Goal: Task Accomplishment & Management: Manage account settings

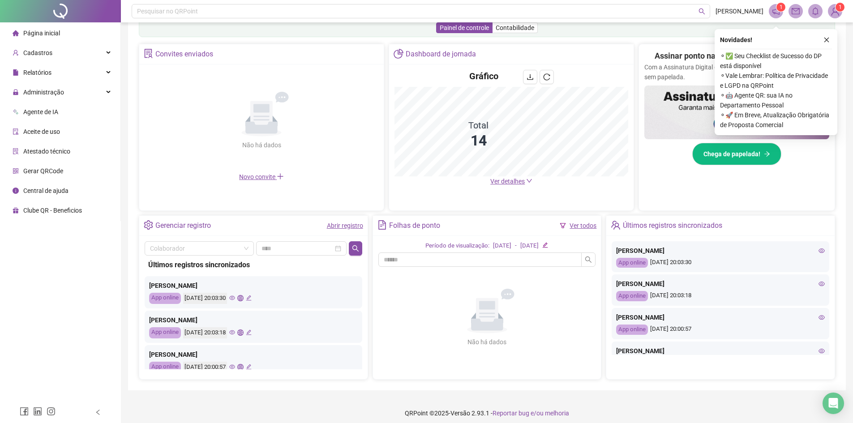
scroll to position [160, 0]
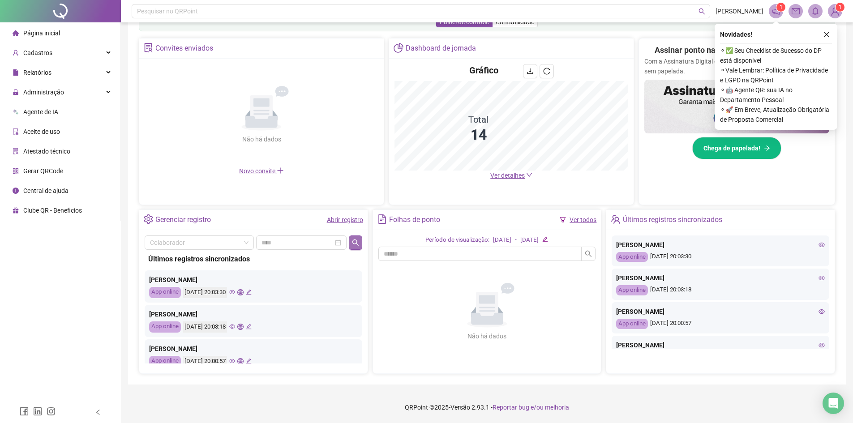
click at [357, 240] on icon "search" at bounding box center [355, 242] width 7 height 7
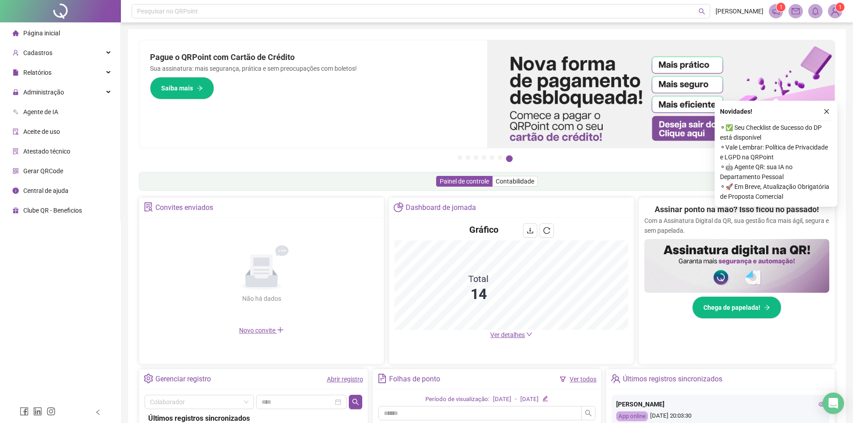
scroll to position [0, 0]
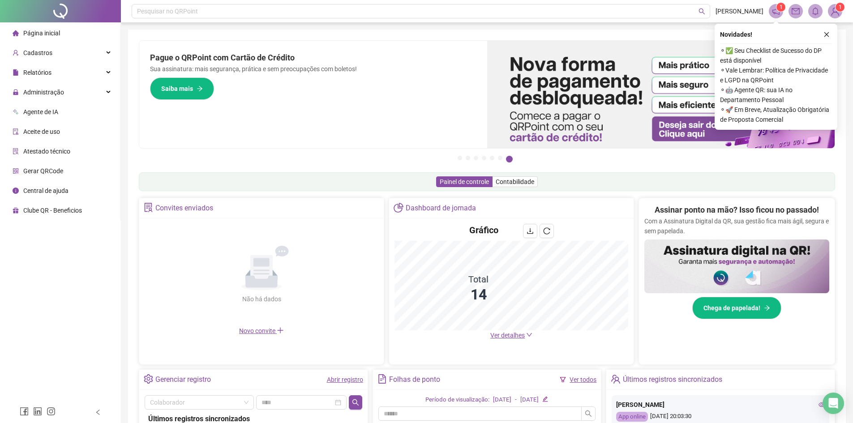
click at [355, 382] on link "Abrir registro" at bounding box center [345, 379] width 36 height 7
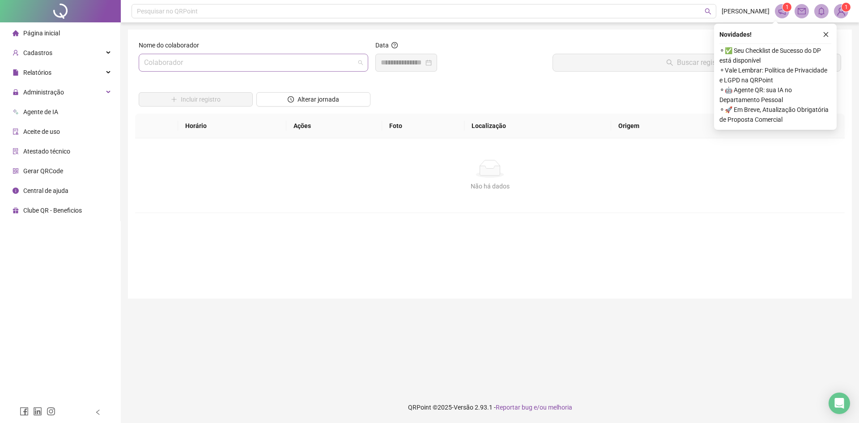
click at [208, 64] on input "search" at bounding box center [249, 62] width 211 height 17
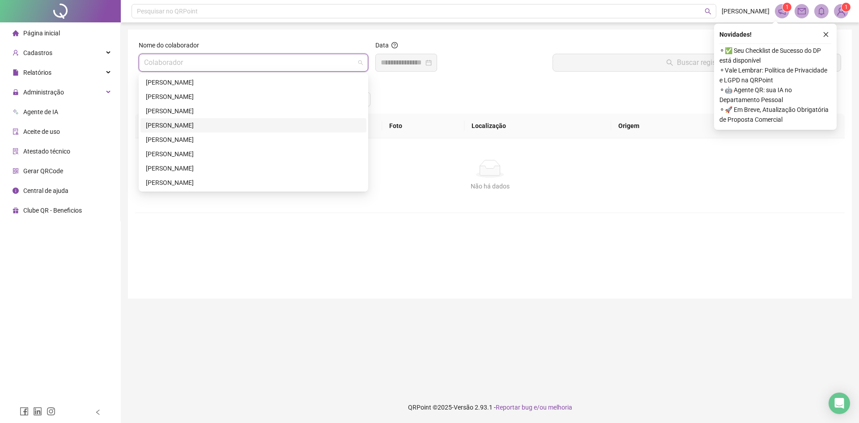
click at [202, 127] on div "[PERSON_NAME]" at bounding box center [253, 125] width 215 height 10
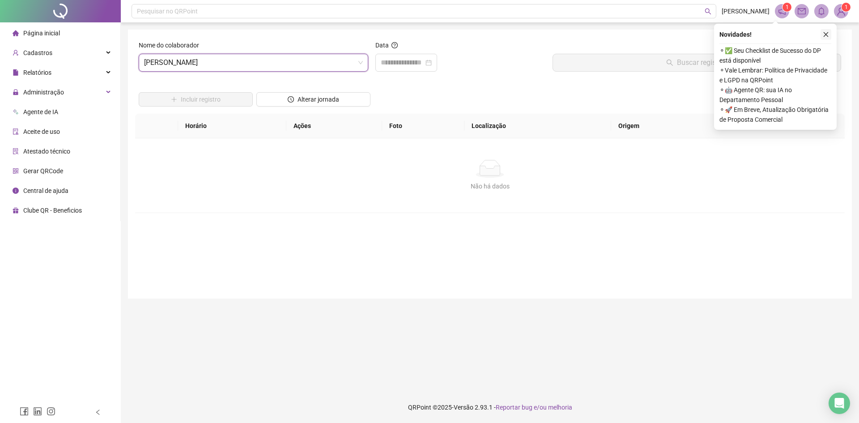
click at [825, 34] on icon "close" at bounding box center [826, 34] width 6 height 6
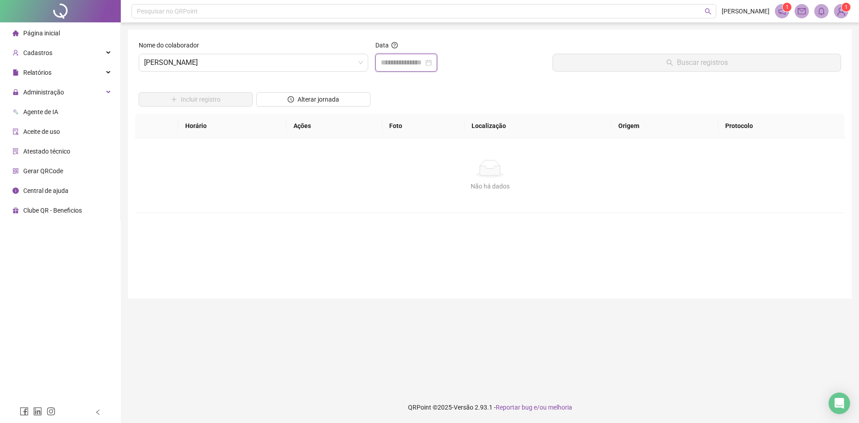
click at [398, 66] on input at bounding box center [402, 62] width 43 height 11
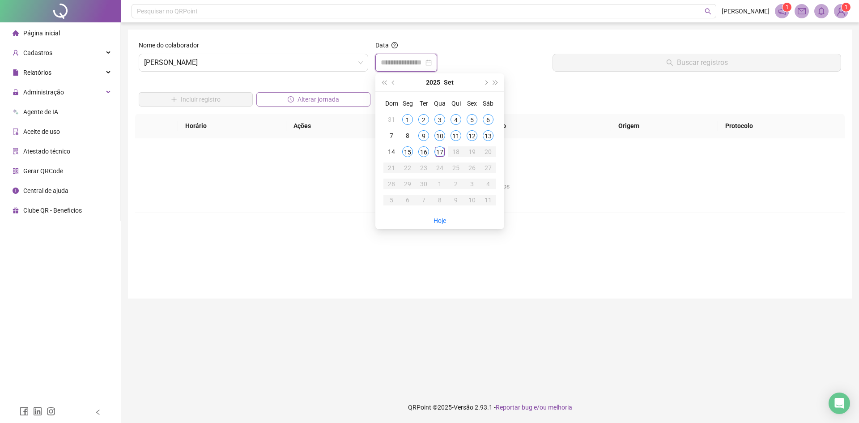
type input "**********"
click at [340, 102] on button "Alterar jornada" at bounding box center [313, 99] width 114 height 14
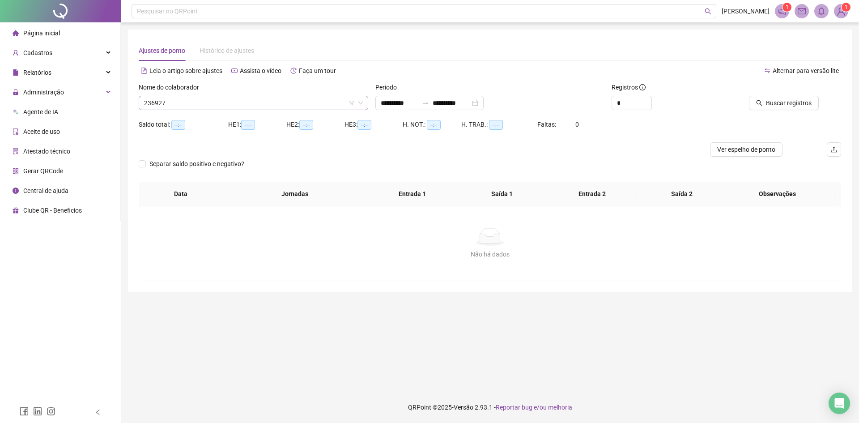
type input "**********"
click at [789, 100] on span "Buscar registros" at bounding box center [789, 103] width 46 height 10
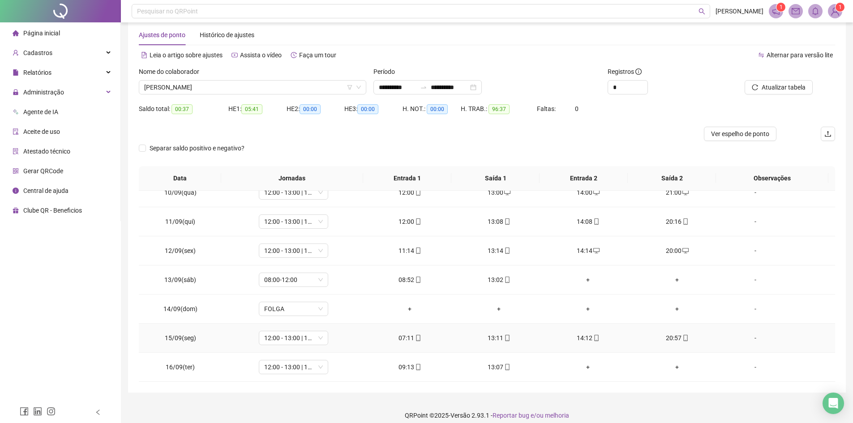
scroll to position [24, 0]
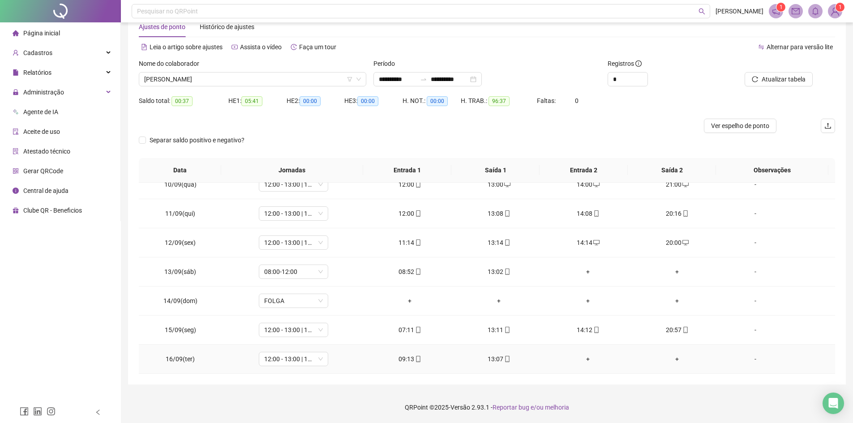
click at [584, 359] on div "+" at bounding box center [588, 359] width 75 height 10
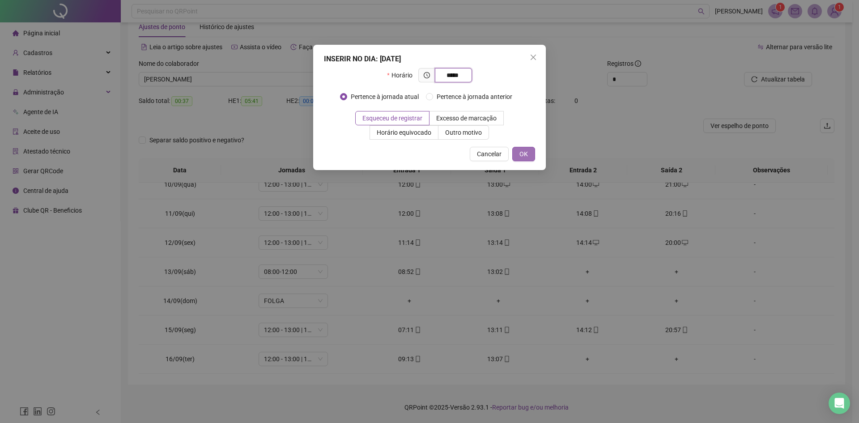
type input "*****"
click at [519, 154] on button "OK" at bounding box center [524, 154] width 23 height 14
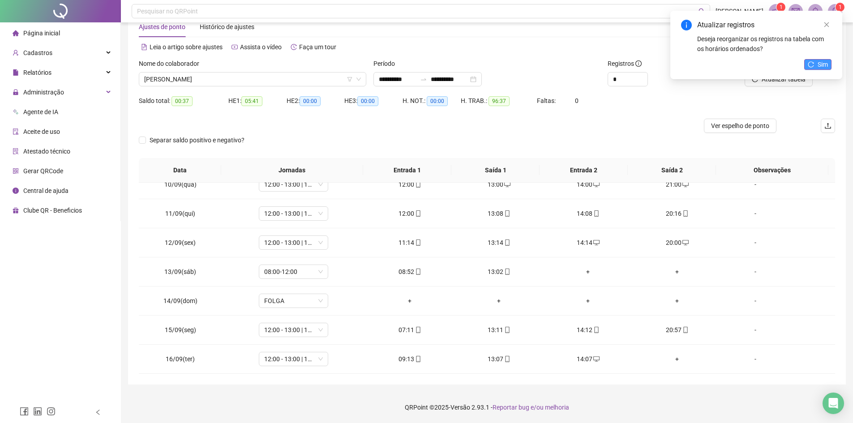
click at [814, 61] on button "Sim" at bounding box center [817, 64] width 27 height 11
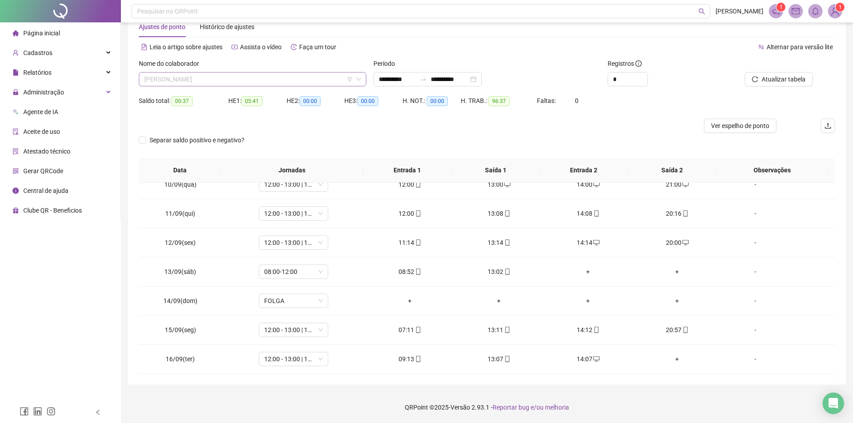
click at [212, 82] on span "[PERSON_NAME]" at bounding box center [252, 79] width 217 height 13
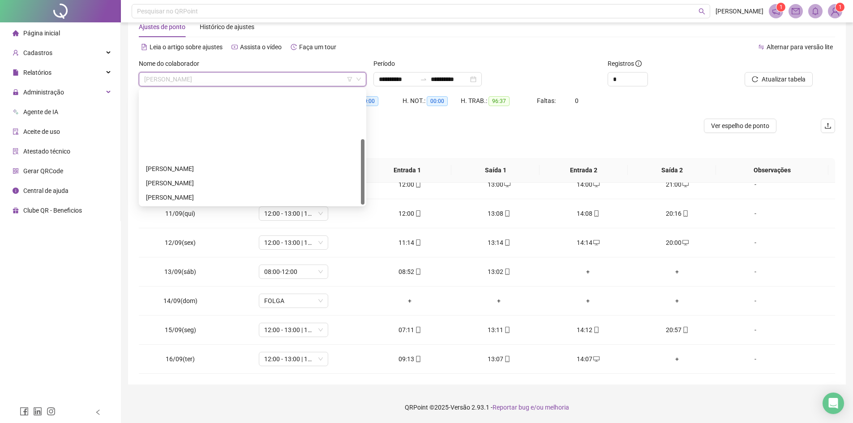
scroll to position [86, 0]
click at [192, 169] on div "THAIS [PERSON_NAME]" at bounding box center [252, 169] width 213 height 10
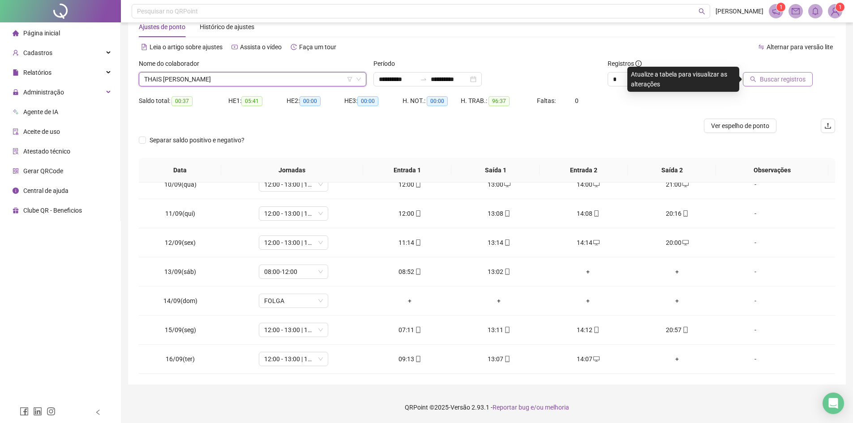
click at [774, 76] on span "Buscar registros" at bounding box center [783, 79] width 46 height 10
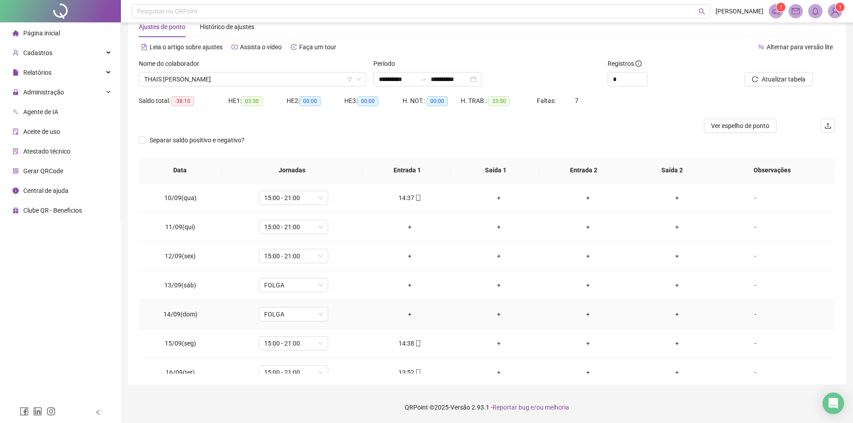
scroll to position [269, 0]
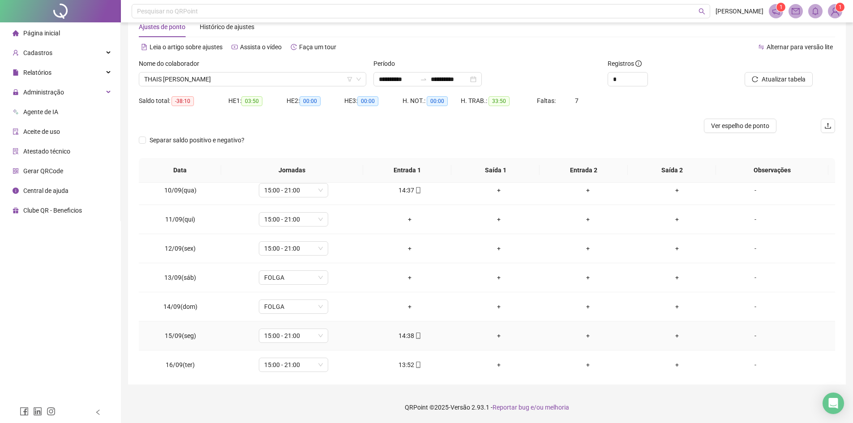
click at [494, 337] on div "+" at bounding box center [498, 336] width 75 height 10
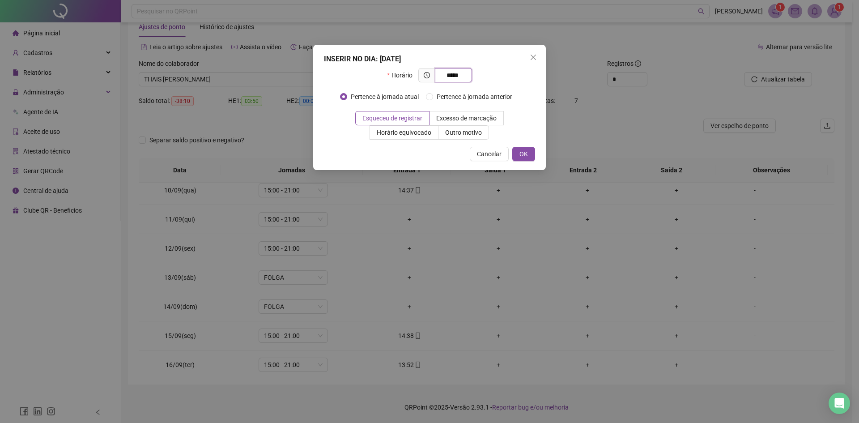
type input "*****"
click at [515, 145] on div "INSERIR NO DIA : [DATE] Horário ***** Pertence à jornada atual Pertence à jorna…" at bounding box center [429, 107] width 233 height 125
click at [516, 150] on button "OK" at bounding box center [524, 154] width 23 height 14
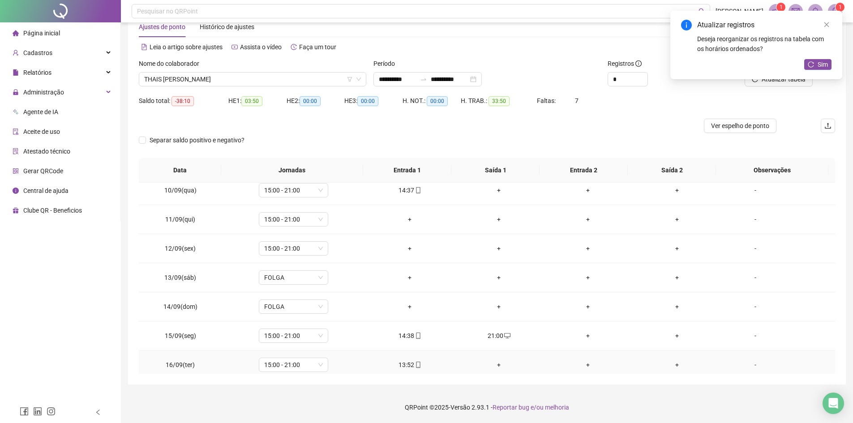
click at [498, 364] on div "+" at bounding box center [498, 365] width 75 height 10
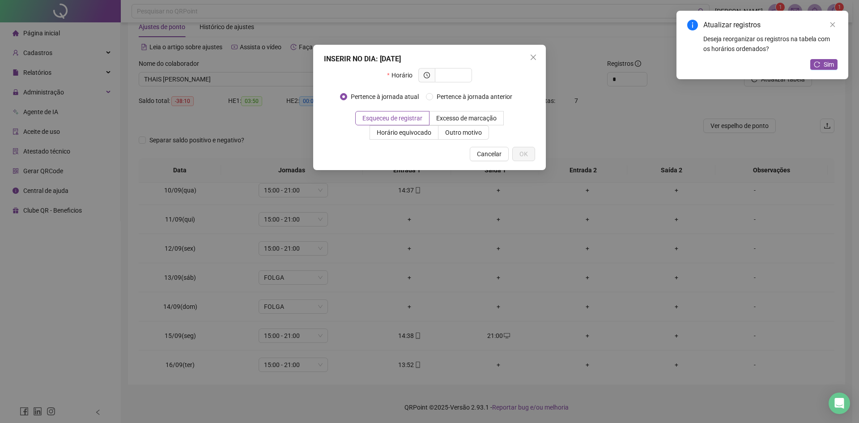
click at [19, 308] on div "INSERIR NO DIA : [DATE] Horário Pertence à jornada atual Pertence à jornada ant…" at bounding box center [429, 211] width 859 height 423
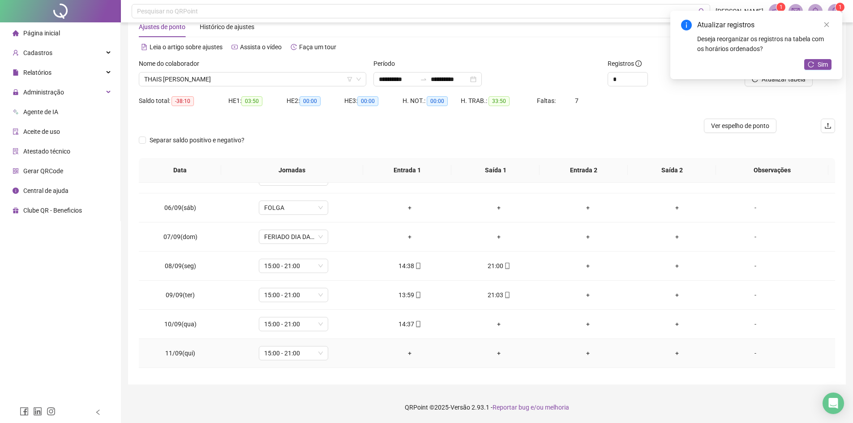
scroll to position [134, 0]
click at [496, 327] on div "+" at bounding box center [498, 325] width 75 height 10
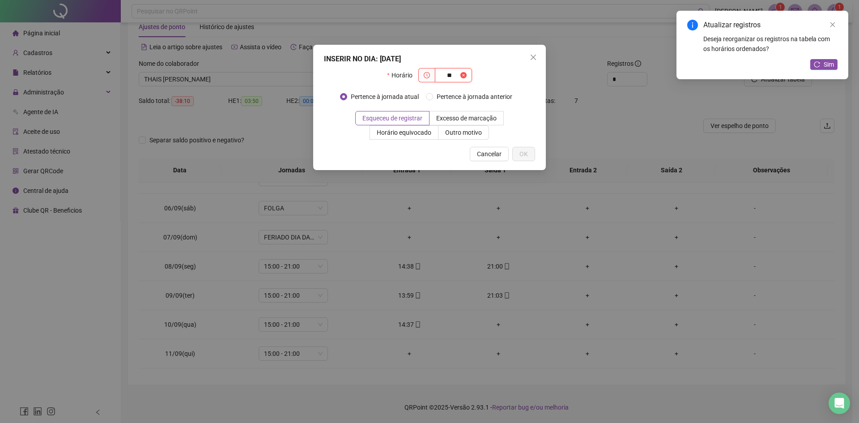
type input "*"
click at [0, 263] on div "INSERIR NO DIA : [DATE] Horário Pertence à jornada atual Pertence à jornada ant…" at bounding box center [429, 211] width 859 height 423
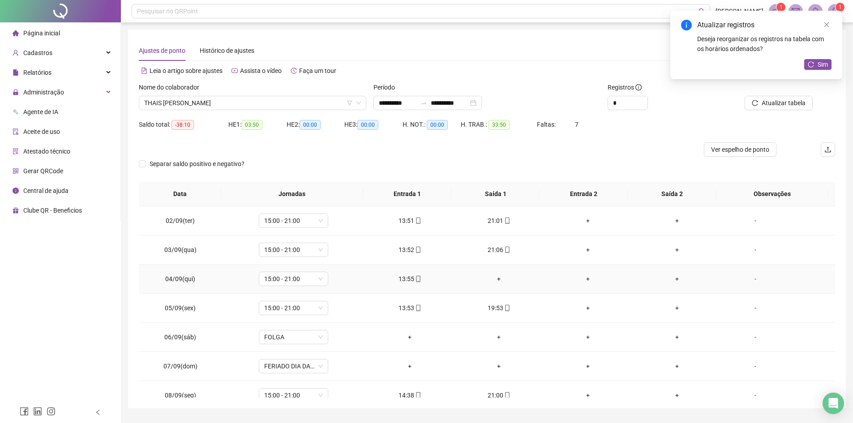
scroll to position [45, 0]
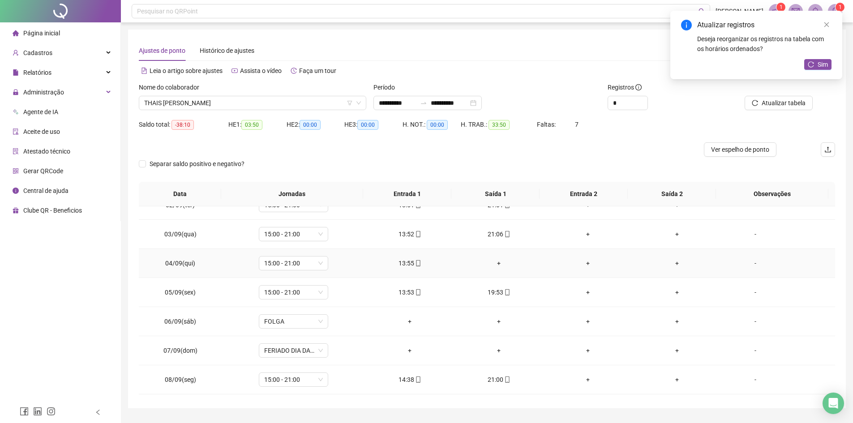
click at [492, 264] on div "+" at bounding box center [498, 263] width 75 height 10
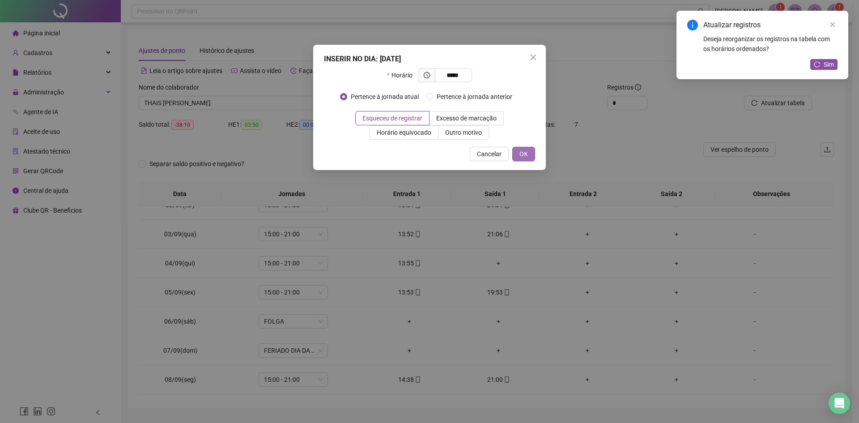
type input "*****"
click at [525, 155] on span "OK" at bounding box center [524, 154] width 9 height 10
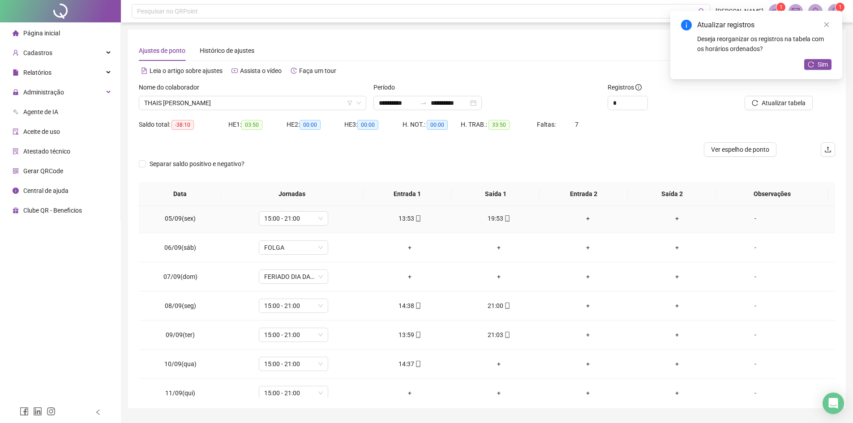
scroll to position [134, 0]
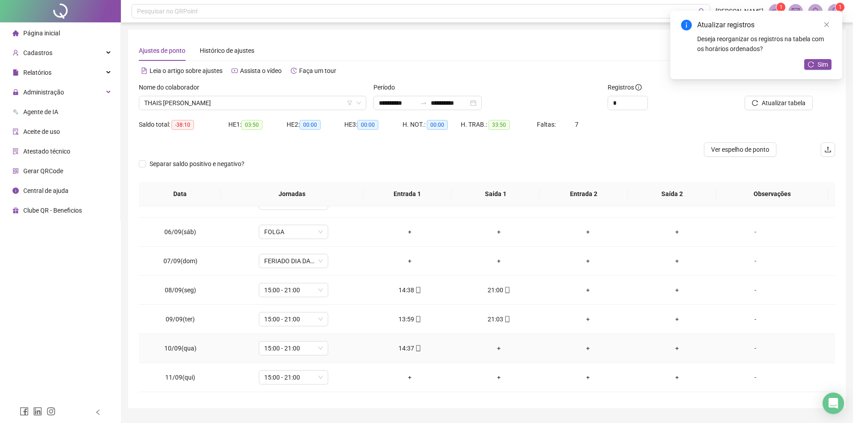
click at [495, 346] on div "+" at bounding box center [498, 348] width 75 height 10
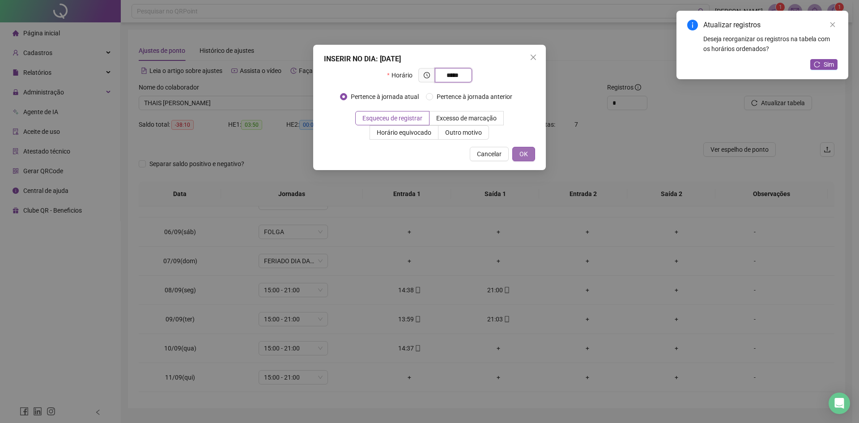
type input "*****"
click at [522, 154] on span "OK" at bounding box center [524, 154] width 9 height 10
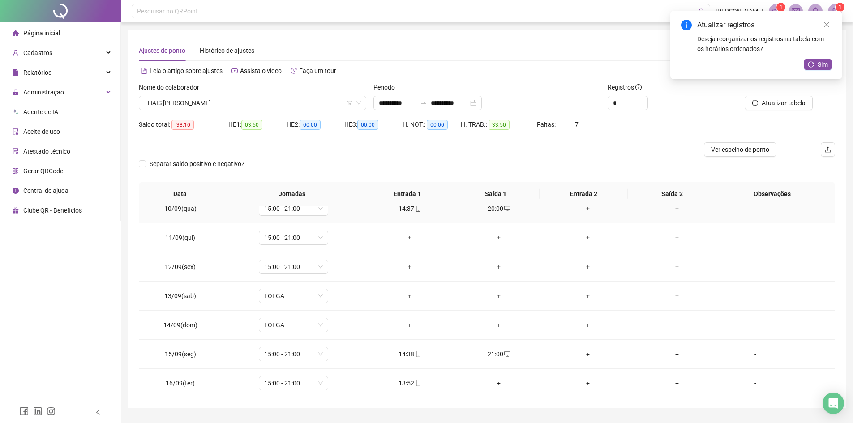
scroll to position [274, 0]
drag, startPoint x: 9, startPoint y: 277, endPoint x: 228, endPoint y: 26, distance: 332.7
click at [20, 267] on div "Página inicial Cadastros Relatórios Administração Agente de IA Aceite de uso At…" at bounding box center [60, 201] width 121 height 402
click at [820, 62] on span "Sim" at bounding box center [822, 65] width 10 height 10
